Goal: Information Seeking & Learning: Check status

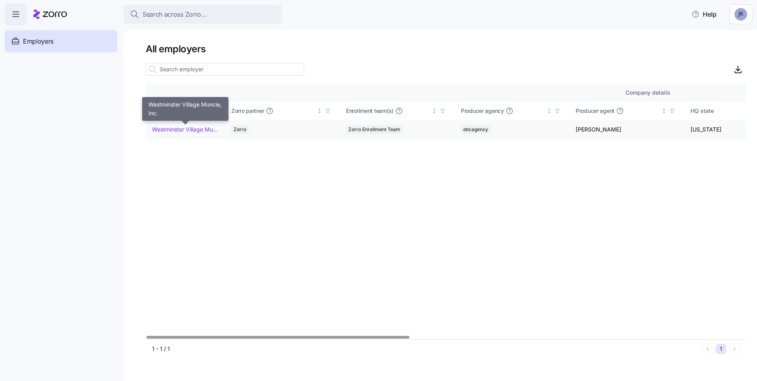
click at [186, 130] on link "Westminster Village Muncie, Inc." at bounding box center [185, 129] width 66 height 8
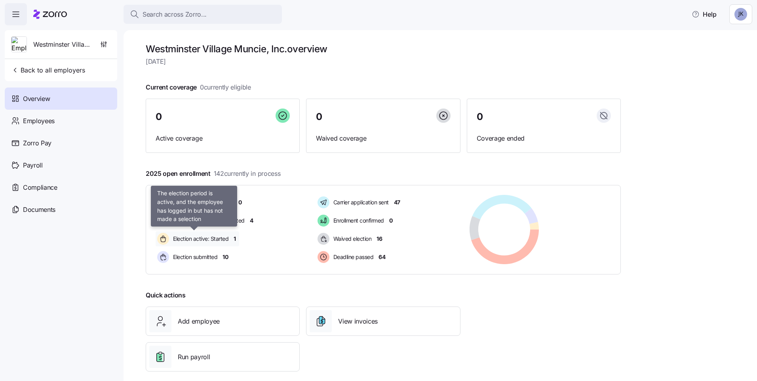
click at [210, 241] on span "Election active: Started" at bounding box center [200, 239] width 58 height 8
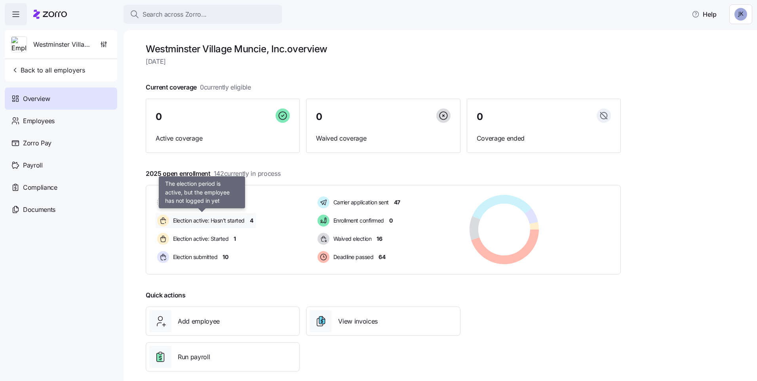
click at [244, 219] on span "Election active: Hasn't started" at bounding box center [208, 221] width 74 height 8
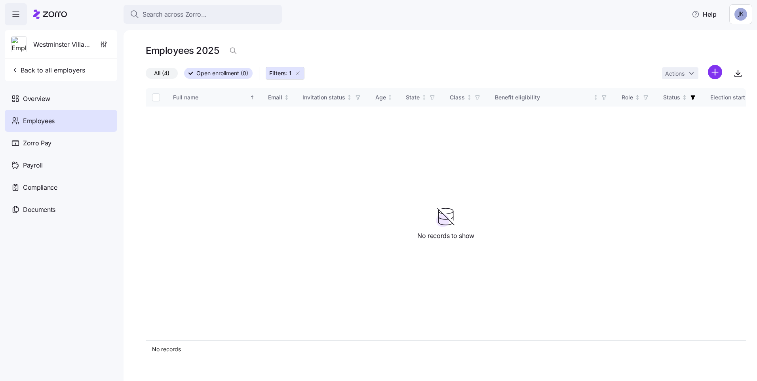
click at [163, 73] on span "All (4)" at bounding box center [161, 73] width 15 height 10
click at [146, 75] on input "All (4)" at bounding box center [146, 75] width 0 height 0
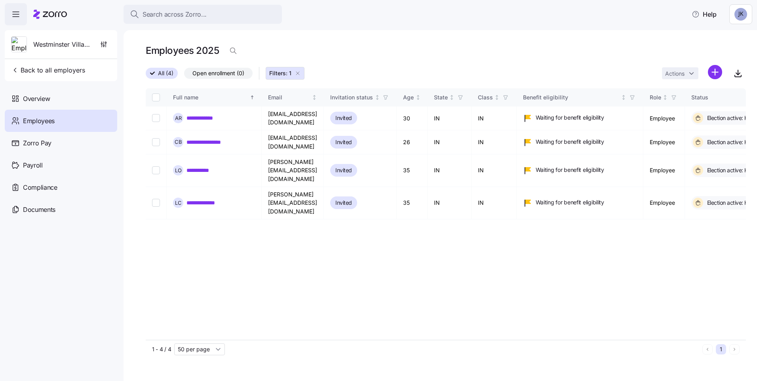
click at [166, 72] on span "All (4)" at bounding box center [165, 73] width 15 height 10
click at [146, 76] on input "All (4)" at bounding box center [146, 76] width 0 height 0
click at [102, 73] on div "Westminster Village Muncie, Inc. Back to all employers" at bounding box center [61, 55] width 112 height 51
click at [20, 70] on span "Back to all employers" at bounding box center [48, 69] width 74 height 9
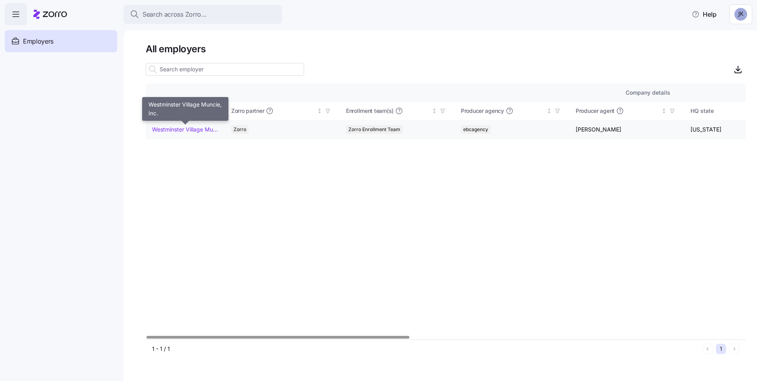
click at [169, 131] on link "Westminster Village Muncie, Inc." at bounding box center [185, 129] width 66 height 8
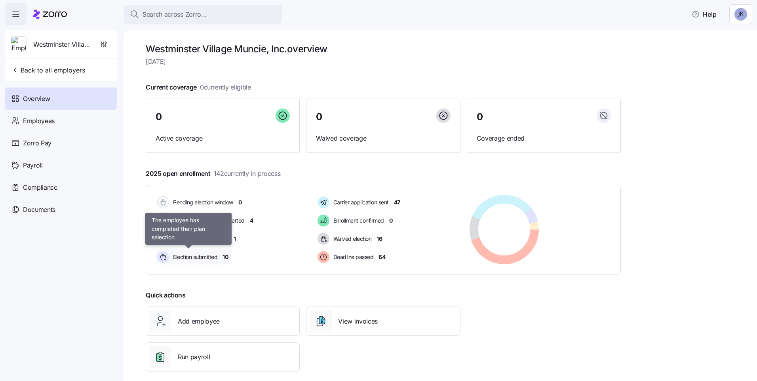
click at [207, 259] on span "Election submitted" at bounding box center [194, 257] width 47 height 8
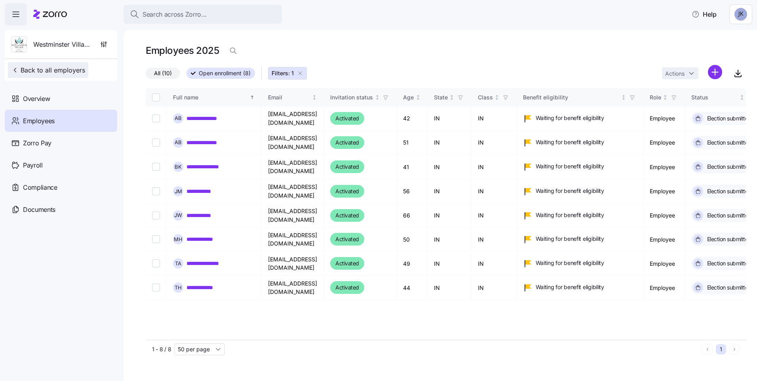
click at [27, 73] on span "Back to all employers" at bounding box center [48, 69] width 74 height 9
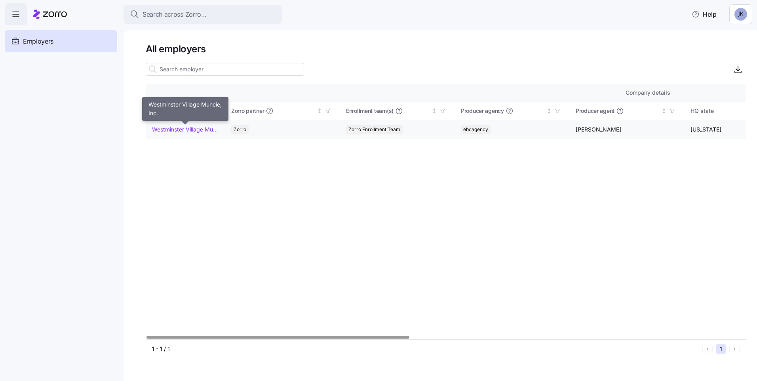
click at [190, 133] on link "Westminster Village Muncie, Inc." at bounding box center [185, 129] width 66 height 8
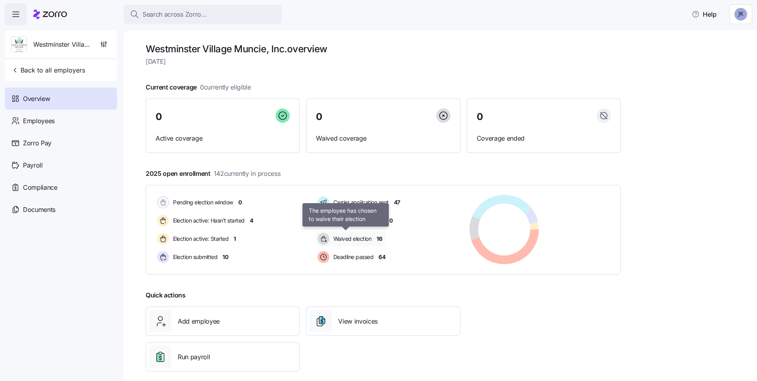
click at [346, 241] on span "Waived election" at bounding box center [351, 239] width 41 height 8
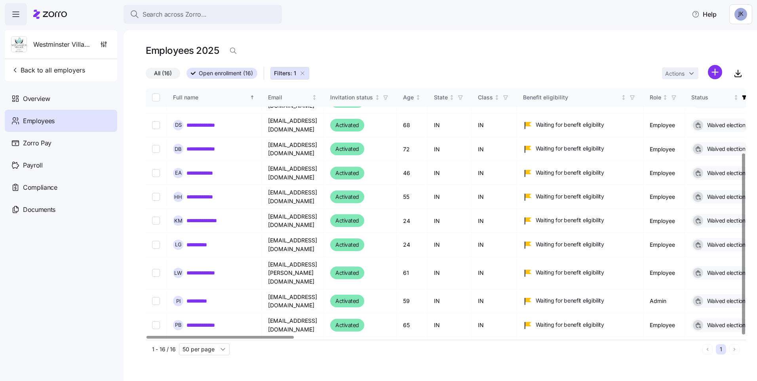
scroll to position [89, 0]
click at [742, 230] on div at bounding box center [743, 244] width 3 height 181
click at [742, 243] on div at bounding box center [743, 244] width 3 height 181
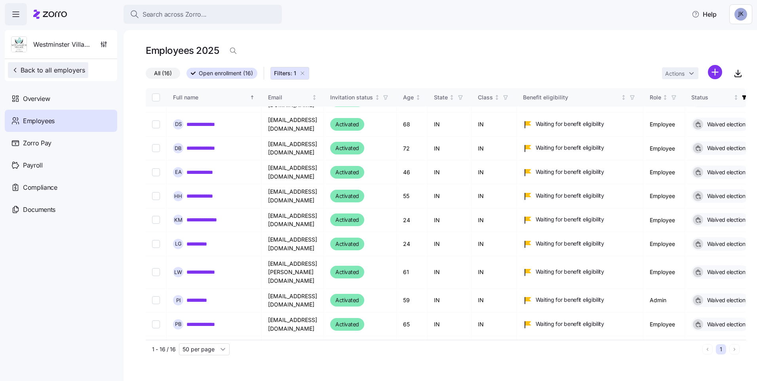
click at [24, 75] on button "Back to all employers" at bounding box center [48, 70] width 80 height 16
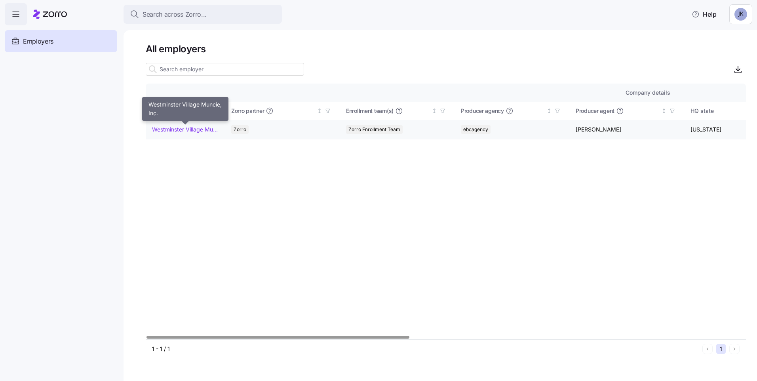
click at [188, 131] on link "Westminster Village Muncie, Inc." at bounding box center [185, 129] width 66 height 8
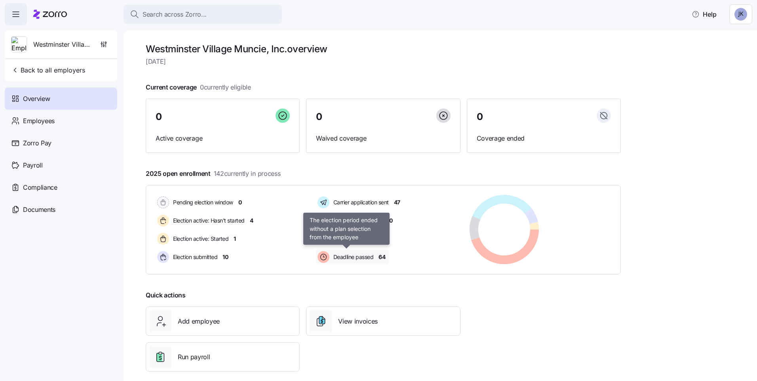
click at [360, 259] on span "Deadline passed" at bounding box center [352, 257] width 43 height 8
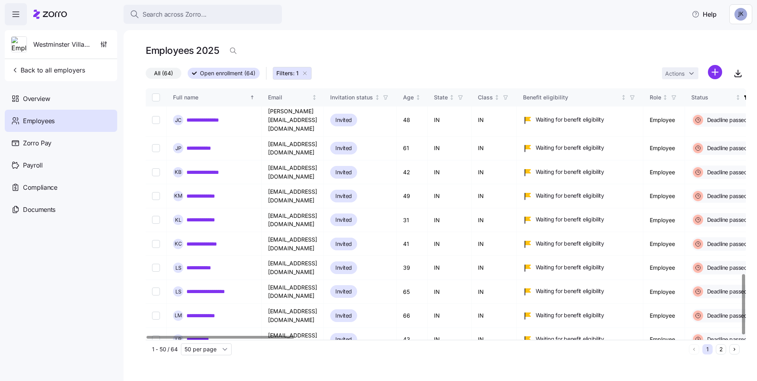
scroll to position [776, 0]
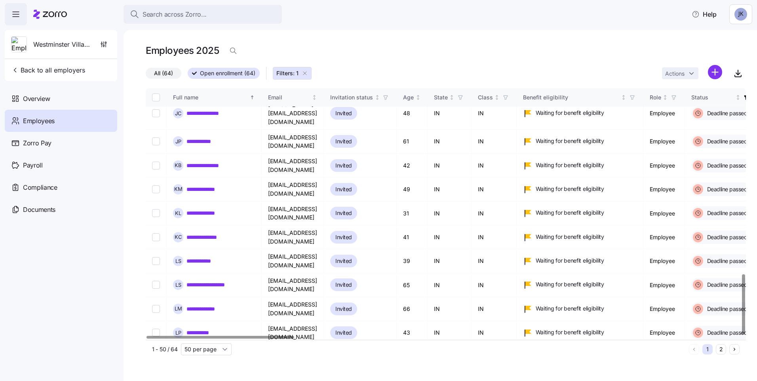
click at [742, 334] on div at bounding box center [743, 304] width 3 height 60
click at [719, 348] on button "2" at bounding box center [721, 349] width 10 height 10
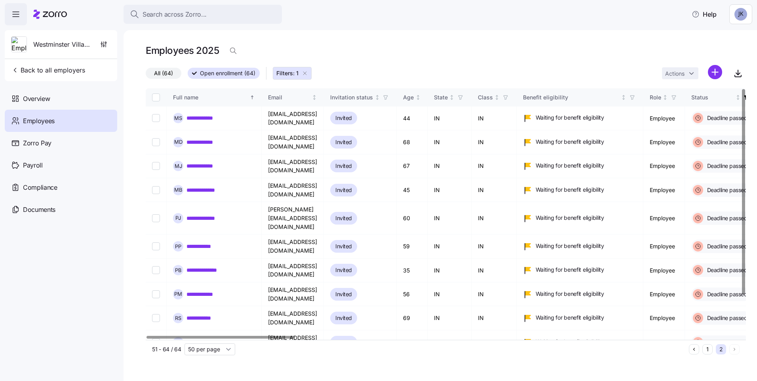
click at [742, 89] on div at bounding box center [743, 191] width 3 height 205
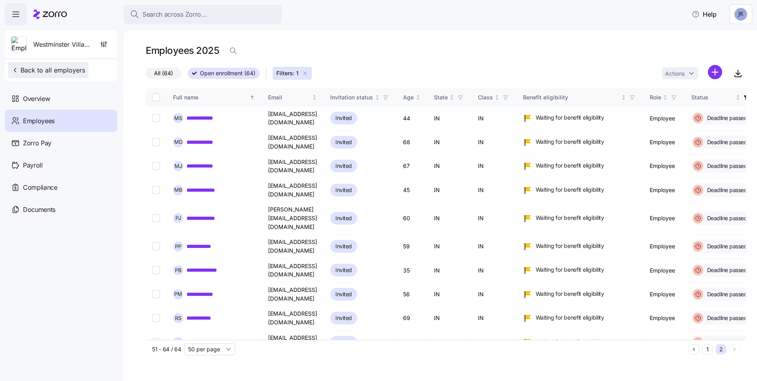
click at [24, 71] on span "Back to all employers" at bounding box center [48, 69] width 74 height 9
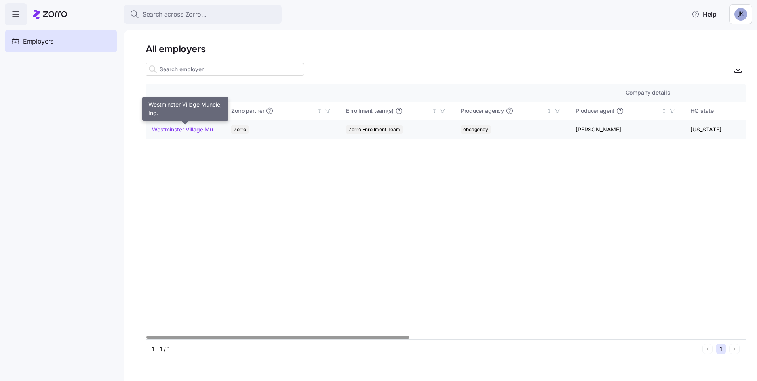
click at [167, 130] on link "Westminster Village Muncie, Inc." at bounding box center [185, 129] width 66 height 8
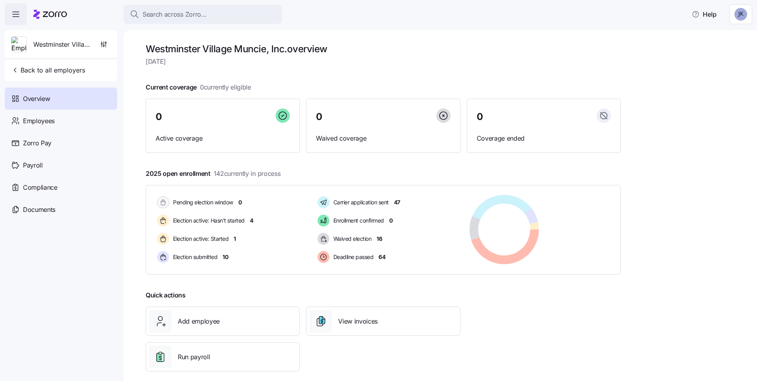
scroll to position [9, 0]
